Goal: Use online tool/utility: Utilize a website feature to perform a specific function

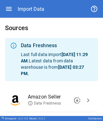
scroll to position [103, 0]
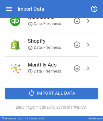
click at [84, 21] on span "chevron_right" at bounding box center [88, 21] width 8 height 8
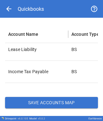
scroll to position [106, 0]
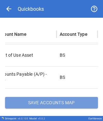
click at [66, 98] on button "Save Accounts Map" at bounding box center [51, 102] width 93 height 11
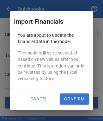
click at [71, 93] on button "Confirm" at bounding box center [74, 98] width 29 height 11
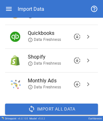
scroll to position [87, 0]
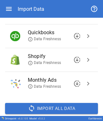
click at [84, 35] on span "chevron_right" at bounding box center [88, 36] width 8 height 8
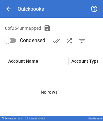
scroll to position [94, 0]
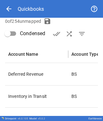
click at [66, 19] on div "**********" at bounding box center [51, 29] width 103 height 212
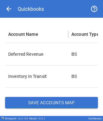
click at [42, 102] on button "Save Accounts Map" at bounding box center [51, 102] width 93 height 11
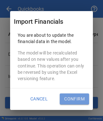
click at [68, 95] on button "Confirm" at bounding box center [74, 98] width 29 height 11
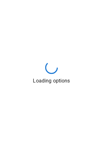
scroll to position [0, 0]
